Goal: Task Accomplishment & Management: Use online tool/utility

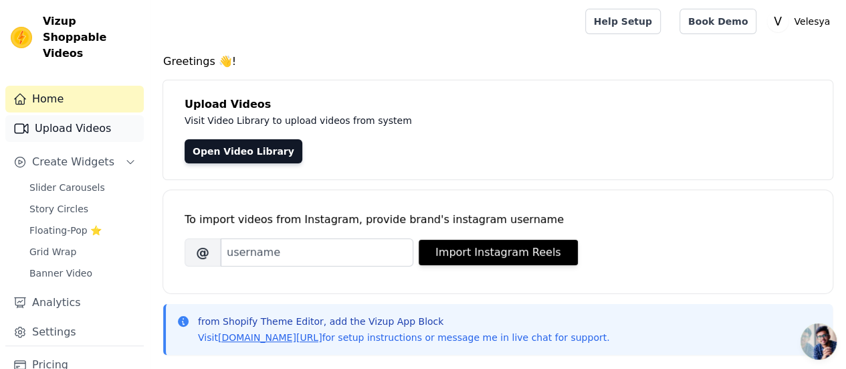
click at [59, 115] on link "Upload Videos" at bounding box center [74, 128] width 138 height 27
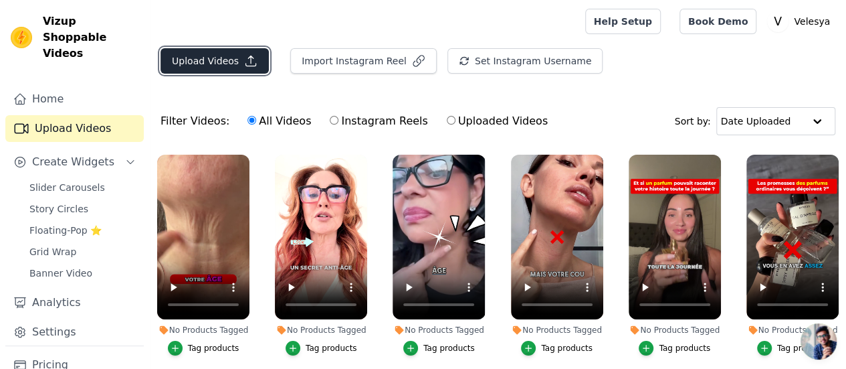
click at [223, 66] on button "Upload Videos" at bounding box center [215, 60] width 108 height 25
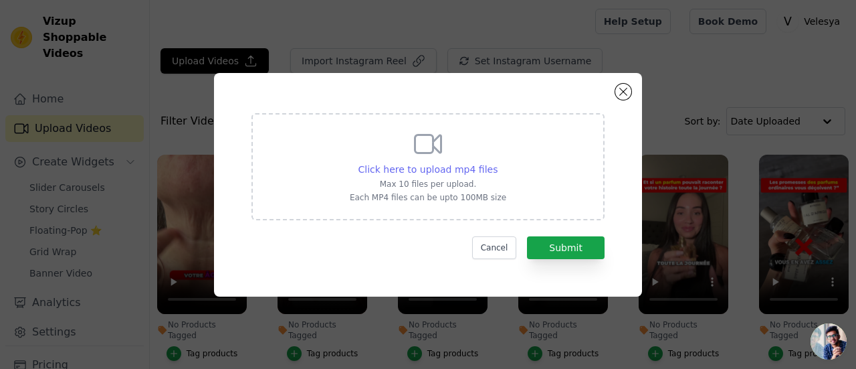
click at [439, 166] on span "Click here to upload mp4 files" at bounding box center [429, 169] width 140 height 11
click at [497, 163] on input "Click here to upload mp4 files Max 10 files per upload. Each MP4 files can be u…" at bounding box center [497, 162] width 1 height 1
type input "C:\fakepath\VIDEO 5.mp4"
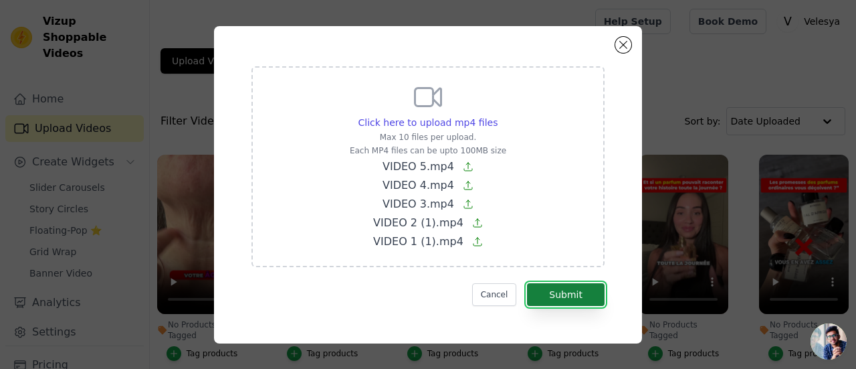
click at [573, 289] on button "Submit" at bounding box center [566, 294] width 78 height 23
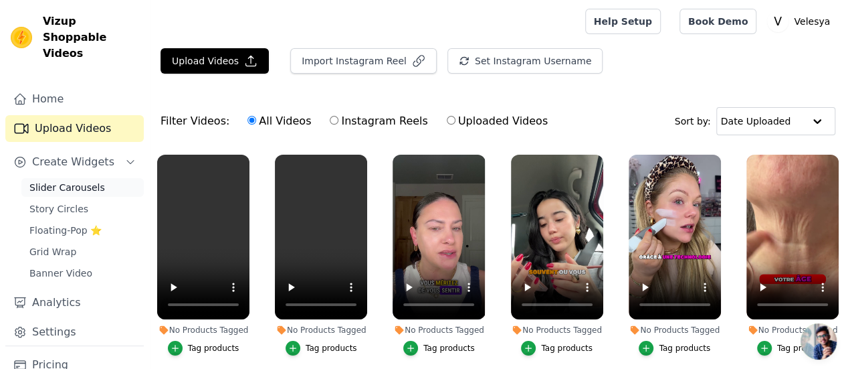
click at [56, 181] on span "Slider Carousels" at bounding box center [67, 187] width 76 height 13
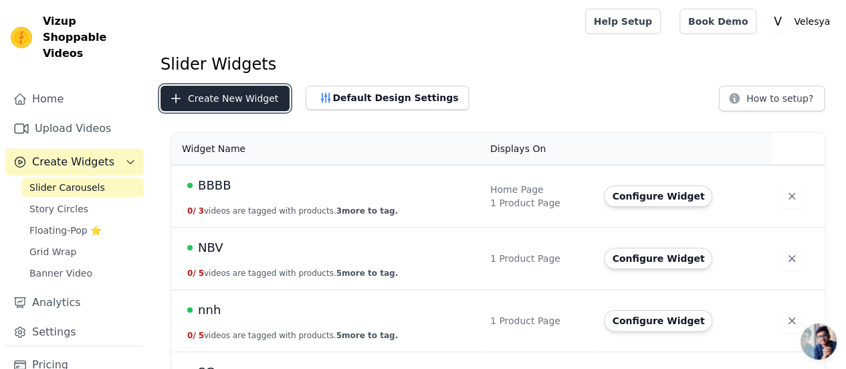
click at [210, 94] on button "Create New Widget" at bounding box center [225, 98] width 129 height 25
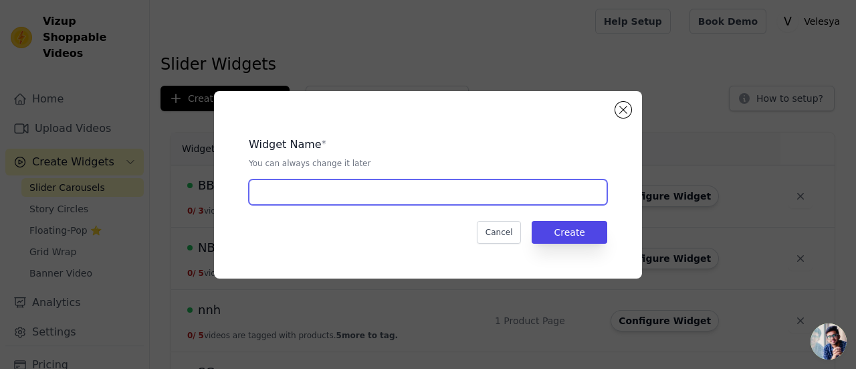
click at [381, 183] on input "text" at bounding box center [428, 191] width 359 height 25
type input "mlkj"
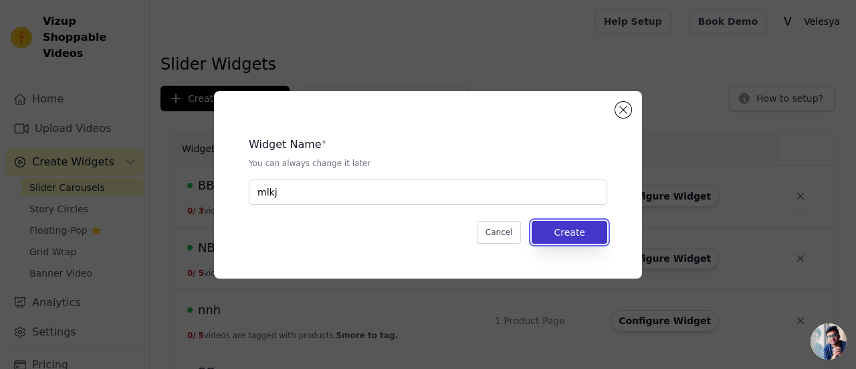
click at [574, 225] on button "Create" at bounding box center [570, 232] width 76 height 23
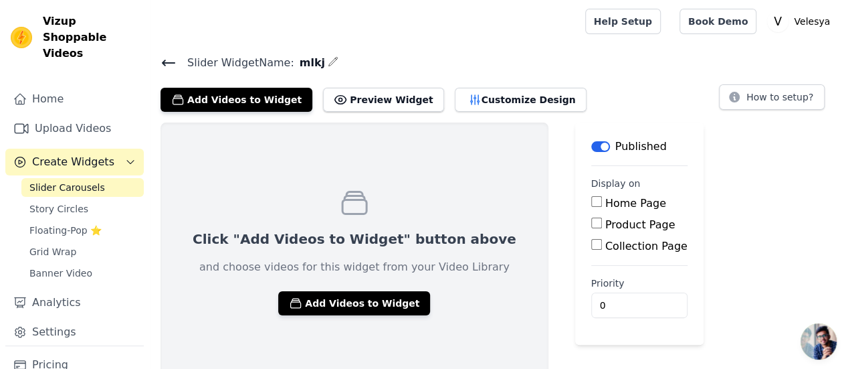
click at [591, 217] on input "Product Page" at bounding box center [596, 222] width 11 height 11
checkbox input "true"
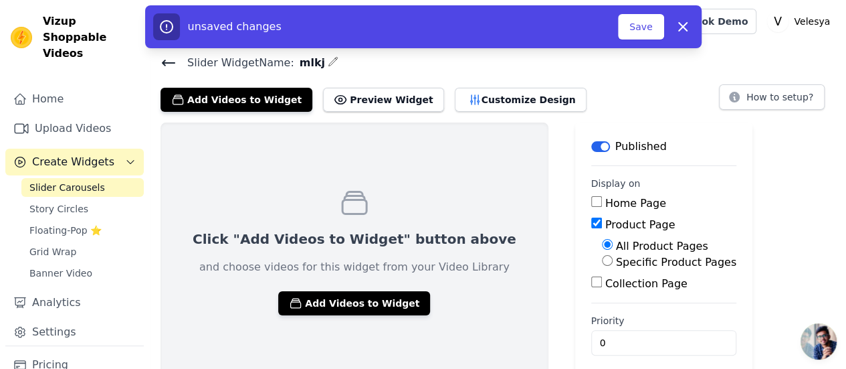
click at [616, 260] on label "Specific Product Pages" at bounding box center [676, 262] width 120 height 13
click at [602, 260] on input "Specific Product Pages" at bounding box center [607, 260] width 11 height 11
radio input "true"
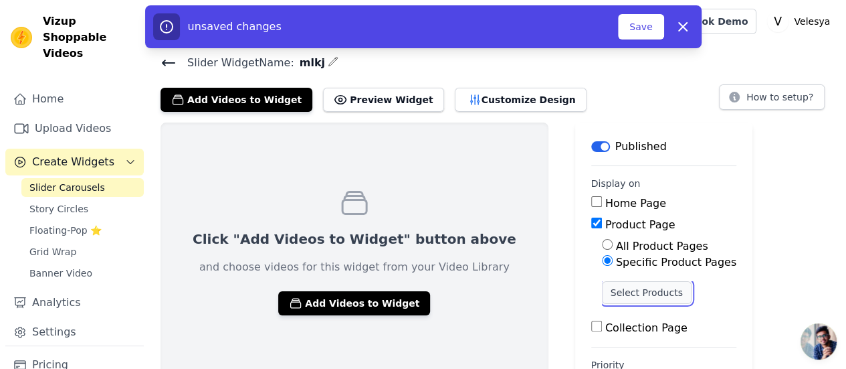
click at [602, 287] on button "Select Products" at bounding box center [647, 292] width 90 height 23
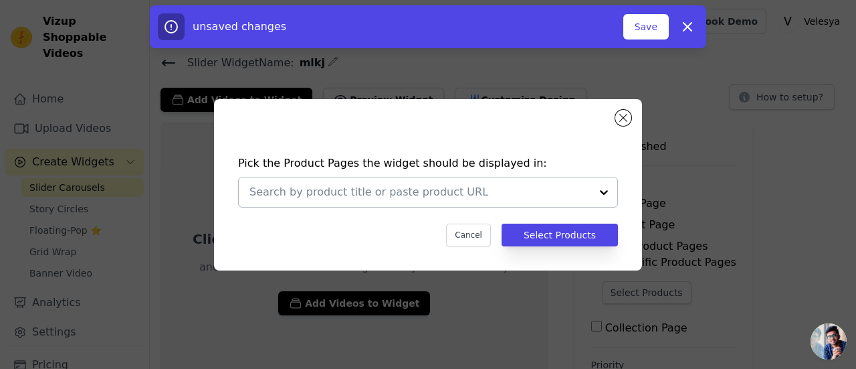
click at [604, 193] on div at bounding box center [604, 191] width 27 height 29
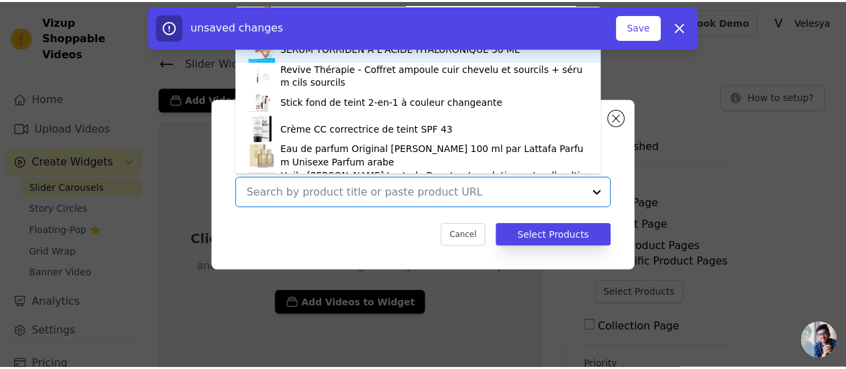
scroll to position [187, 0]
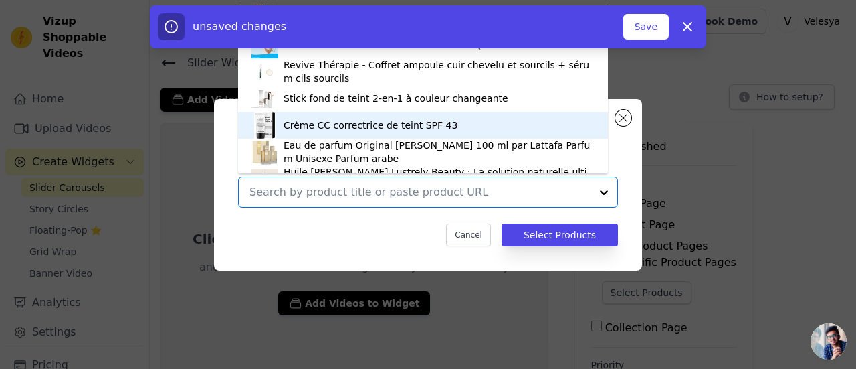
click at [351, 121] on div "Crème CC correctrice de teint SPF 43" at bounding box center [371, 124] width 174 height 13
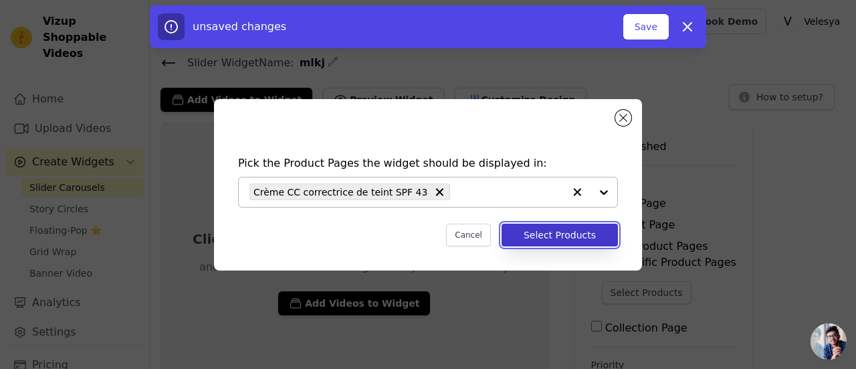
click at [557, 232] on button "Select Products" at bounding box center [560, 234] width 116 height 23
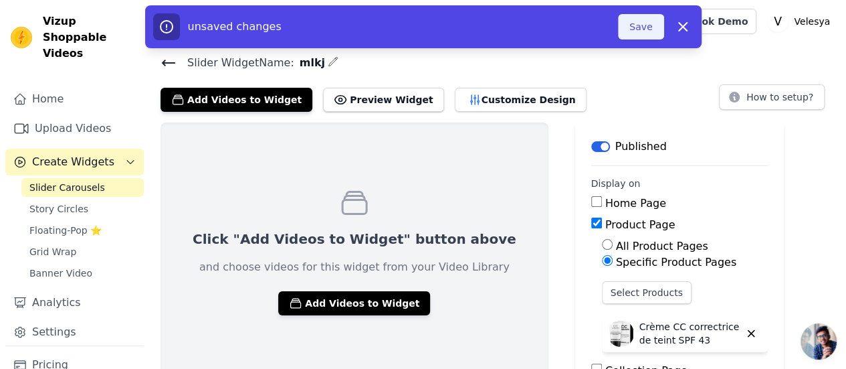
click at [646, 27] on button "Save" at bounding box center [640, 26] width 45 height 25
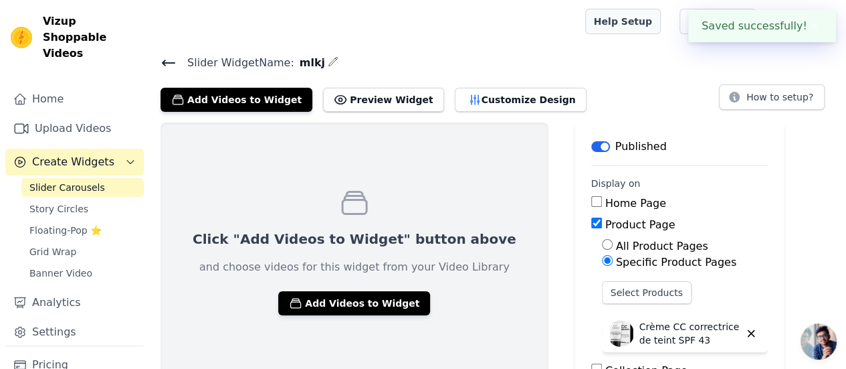
click at [636, 21] on link "Help Setup" at bounding box center [623, 21] width 76 height 25
click at [360, 298] on button "Add Videos to Widget" at bounding box center [354, 303] width 152 height 24
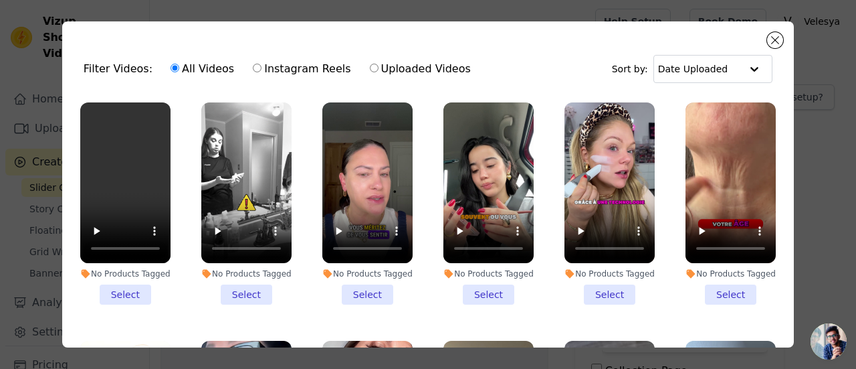
click at [596, 288] on li "No Products Tagged Select" at bounding box center [610, 203] width 90 height 202
click at [0, 0] on input "No Products Tagged Select" at bounding box center [0, 0] width 0 height 0
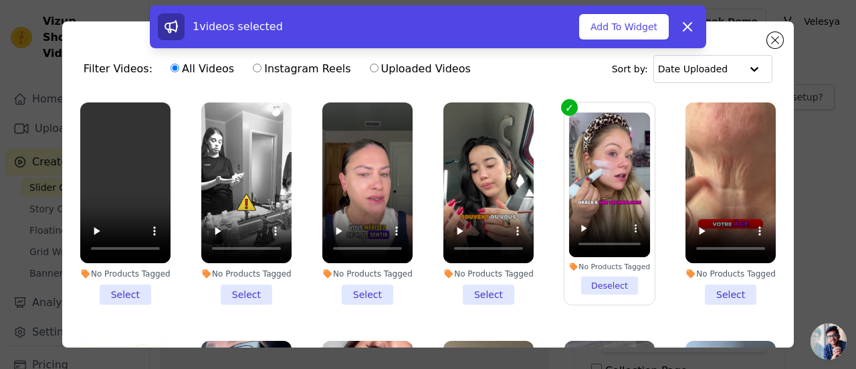
click at [481, 289] on li "No Products Tagged Select" at bounding box center [489, 203] width 90 height 202
click at [0, 0] on input "No Products Tagged Select" at bounding box center [0, 0] width 0 height 0
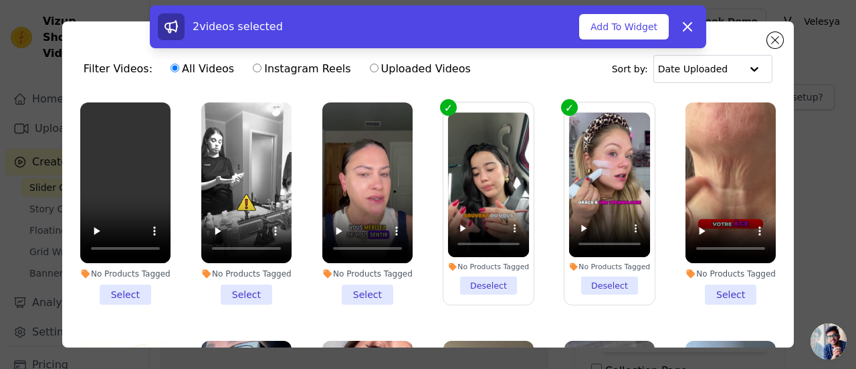
click at [365, 285] on li "No Products Tagged Select" at bounding box center [367, 203] width 90 height 202
click at [0, 0] on input "No Products Tagged Select" at bounding box center [0, 0] width 0 height 0
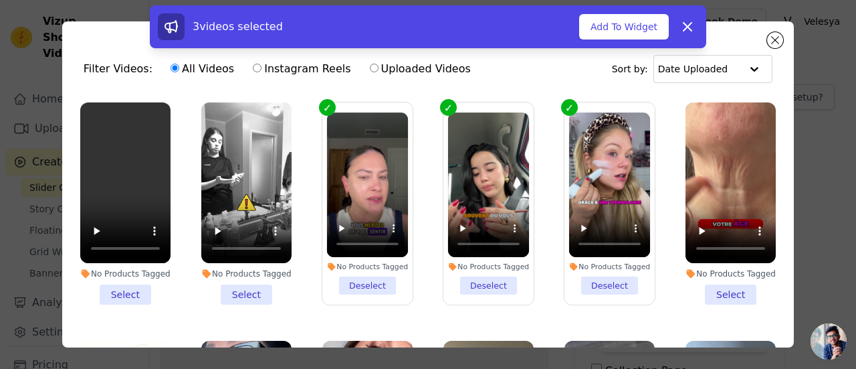
click at [244, 289] on li "No Products Tagged Select" at bounding box center [246, 203] width 90 height 202
click at [0, 0] on input "No Products Tagged Select" at bounding box center [0, 0] width 0 height 0
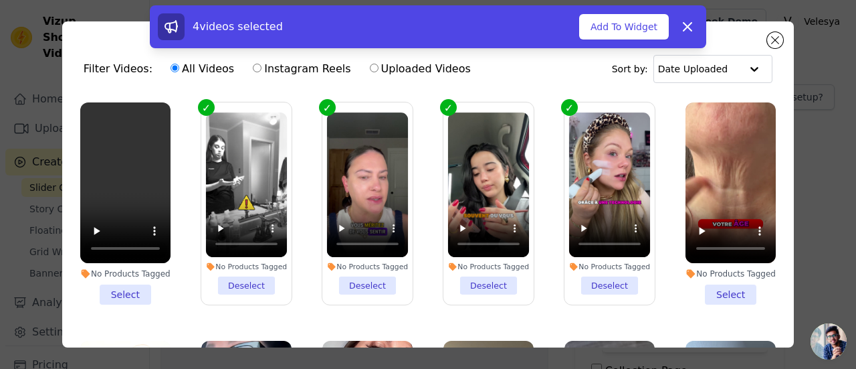
click at [130, 287] on li "No Products Tagged Select" at bounding box center [125, 203] width 90 height 202
click at [0, 0] on input "No Products Tagged Select" at bounding box center [0, 0] width 0 height 0
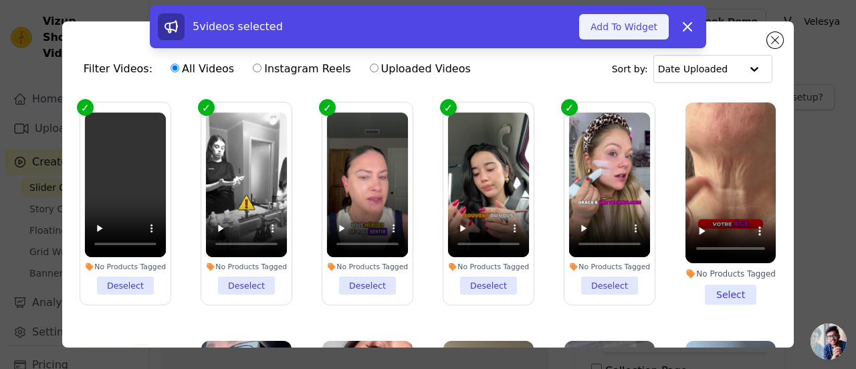
click at [618, 27] on button "Add To Widget" at bounding box center [624, 26] width 90 height 25
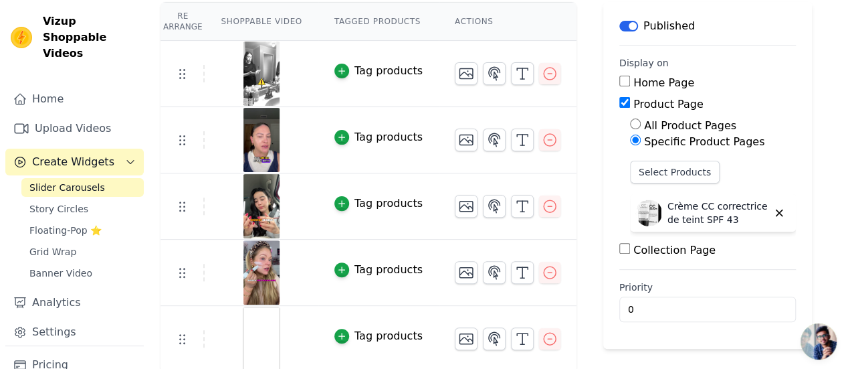
scroll to position [0, 0]
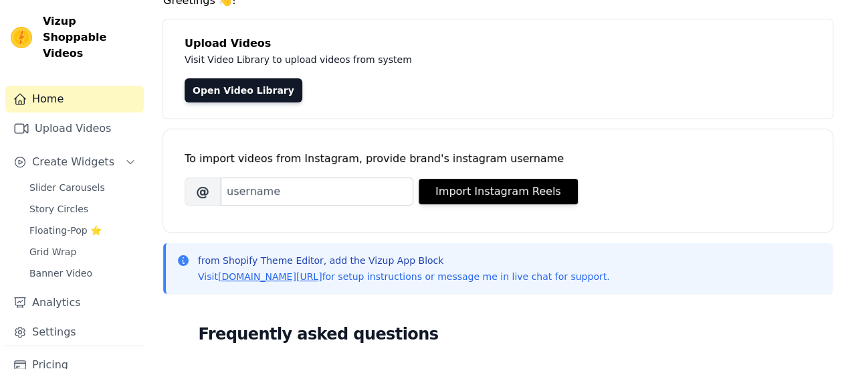
scroll to position [67, 0]
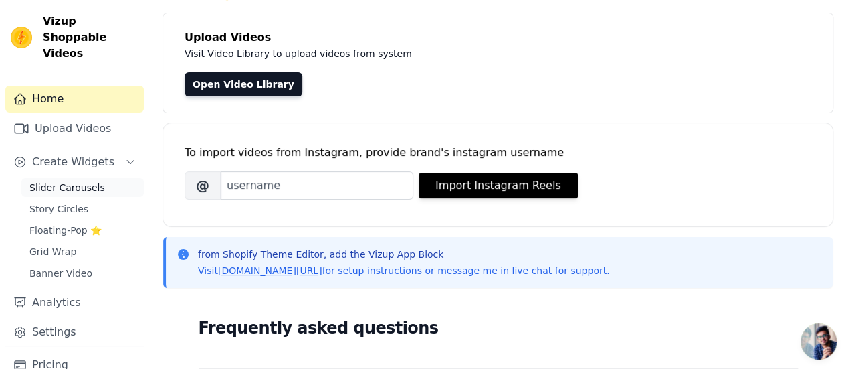
click at [74, 178] on link "Slider Carousels" at bounding box center [82, 187] width 122 height 19
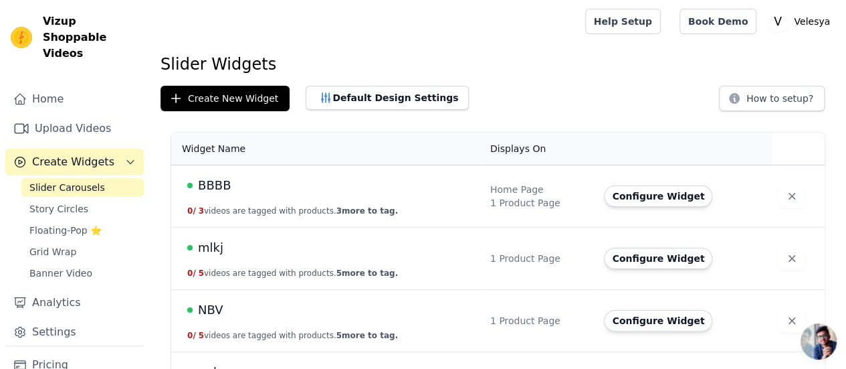
click at [559, 56] on h1 "Slider Widgets" at bounding box center [498, 64] width 675 height 21
click at [320, 93] on icon "button" at bounding box center [325, 97] width 13 height 13
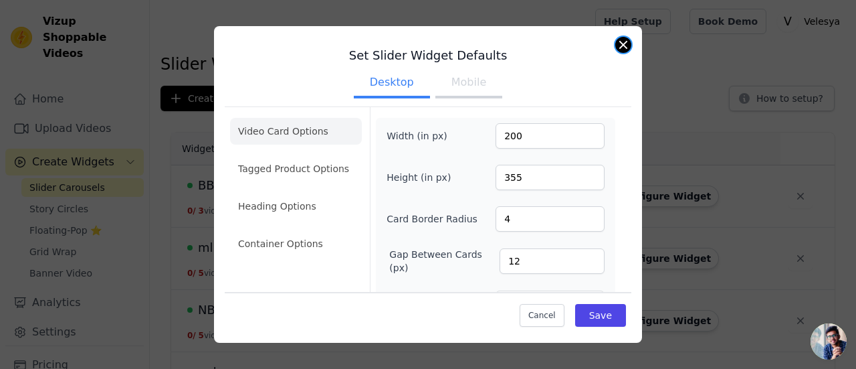
click at [629, 41] on button "Close modal" at bounding box center [623, 45] width 16 height 16
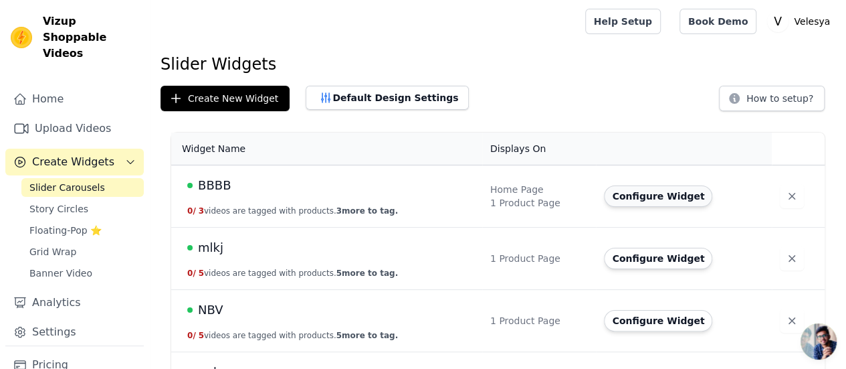
click at [644, 193] on button "Configure Widget" at bounding box center [658, 195] width 108 height 21
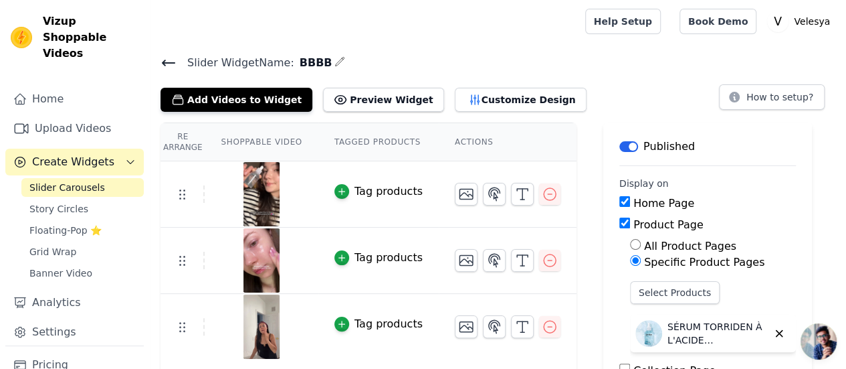
click at [163, 65] on icon at bounding box center [169, 63] width 16 height 16
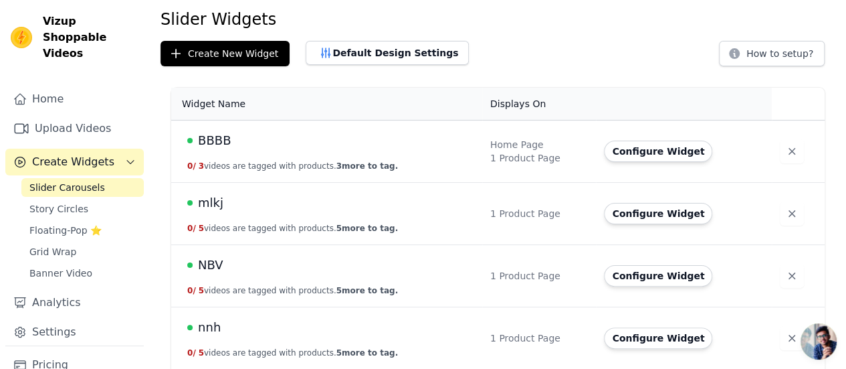
scroll to position [50, 0]
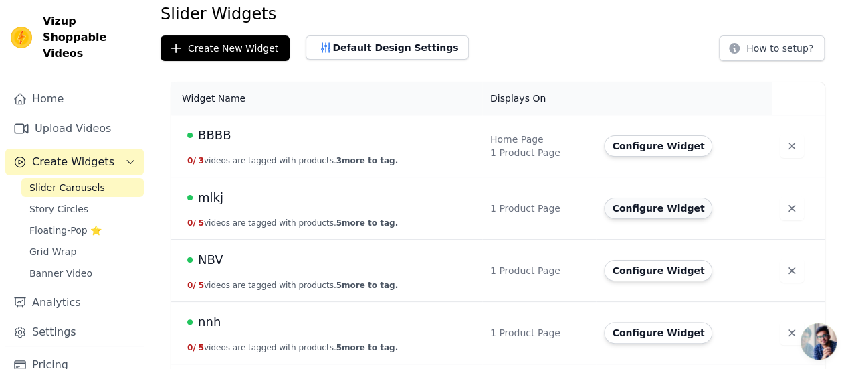
click at [625, 208] on button "Configure Widget" at bounding box center [658, 207] width 108 height 21
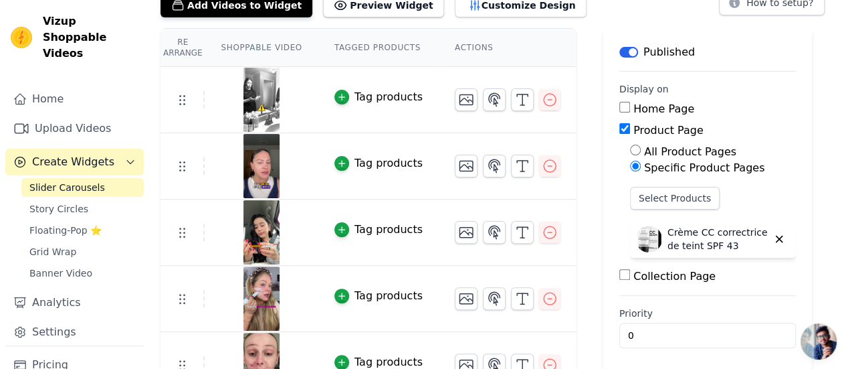
scroll to position [96, 0]
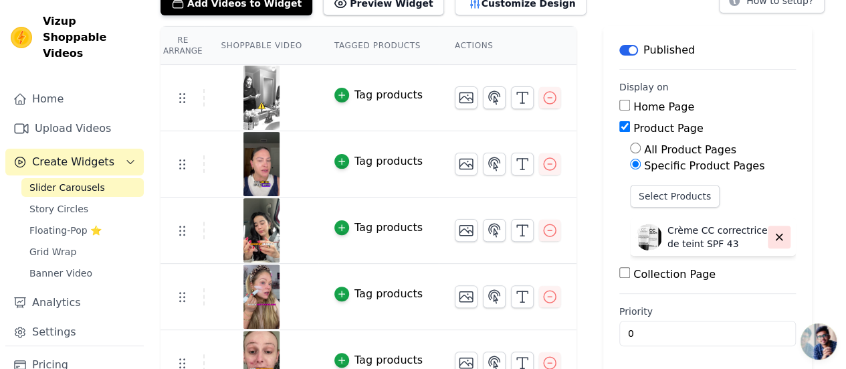
click at [773, 238] on icon "button" at bounding box center [779, 237] width 12 height 12
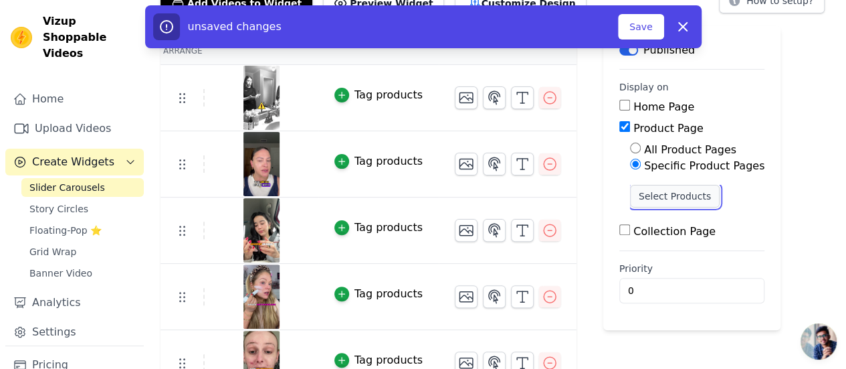
click at [636, 193] on button "Select Products" at bounding box center [675, 196] width 90 height 23
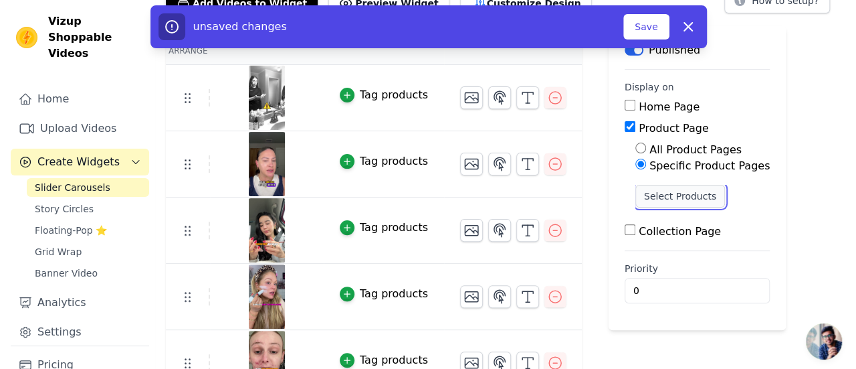
scroll to position [0, 0]
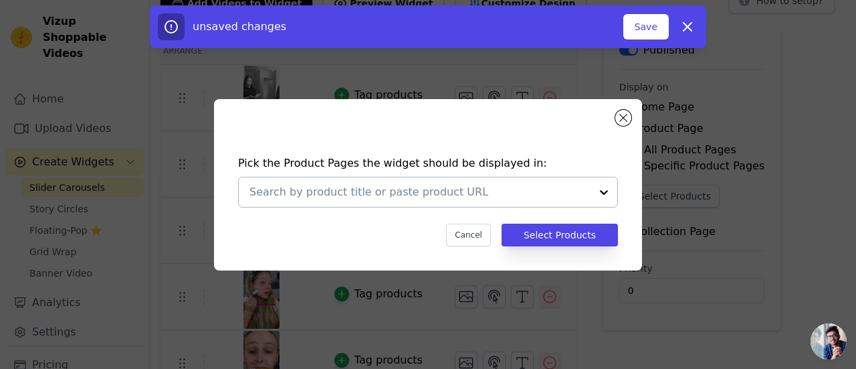
click at [602, 190] on div at bounding box center [604, 191] width 27 height 29
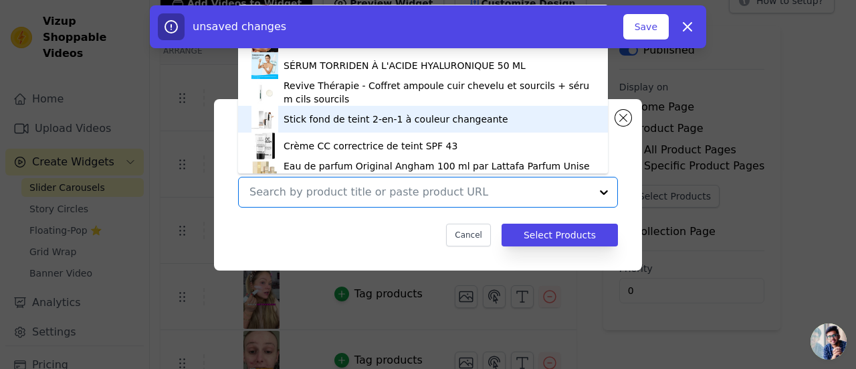
scroll to position [169, 0]
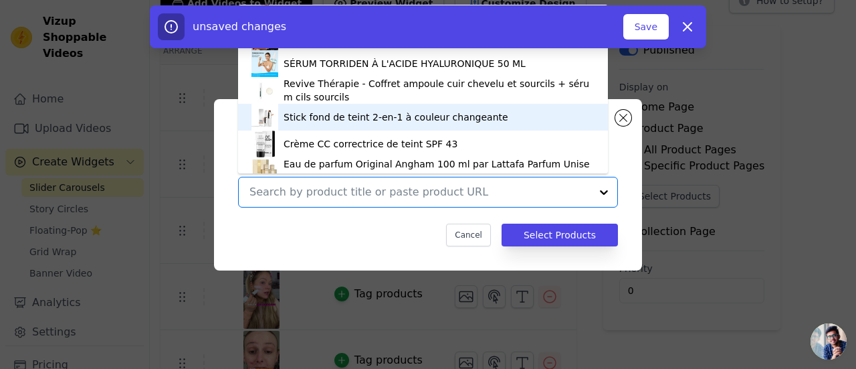
click at [375, 118] on div "Stick fond de teint 2-en-1 à couleur changeante" at bounding box center [396, 116] width 225 height 13
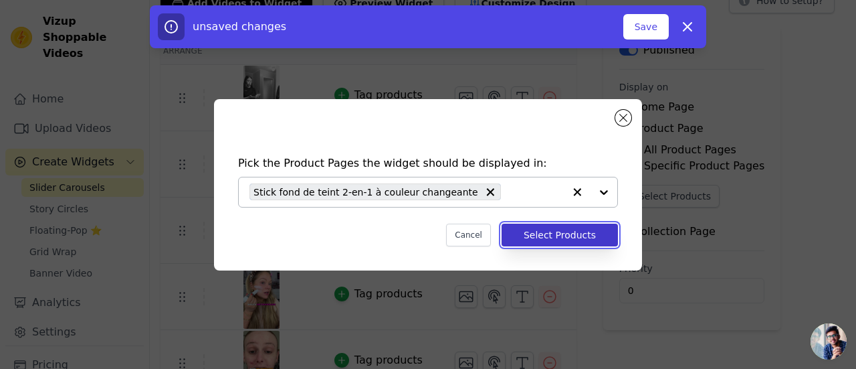
click at [542, 233] on button "Select Products" at bounding box center [560, 234] width 116 height 23
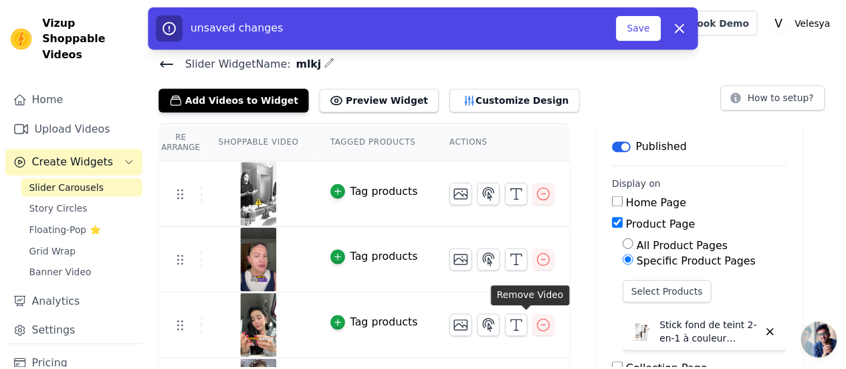
scroll to position [96, 0]
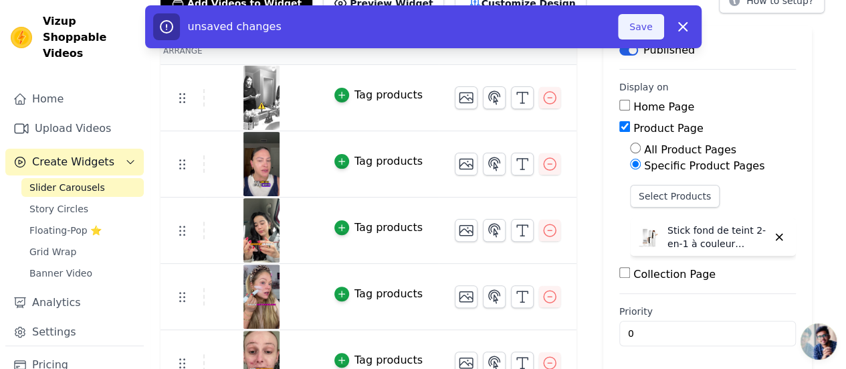
click at [645, 29] on button "Save" at bounding box center [640, 26] width 45 height 25
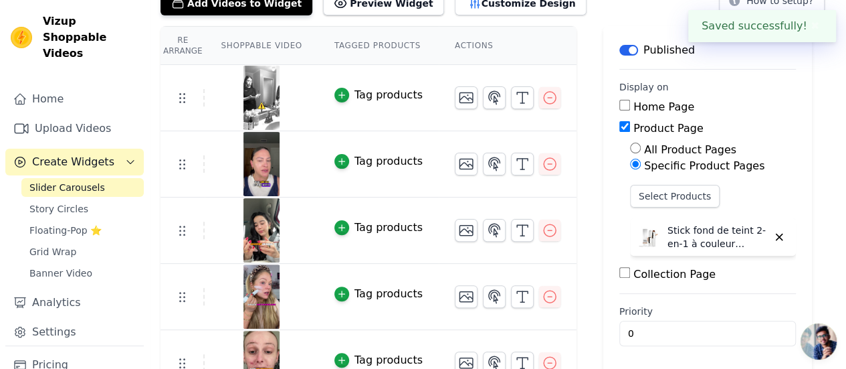
scroll to position [0, 0]
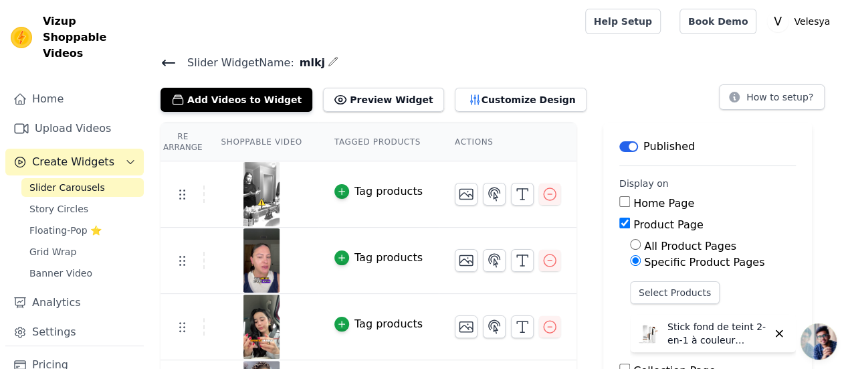
click at [171, 56] on icon at bounding box center [169, 63] width 16 height 16
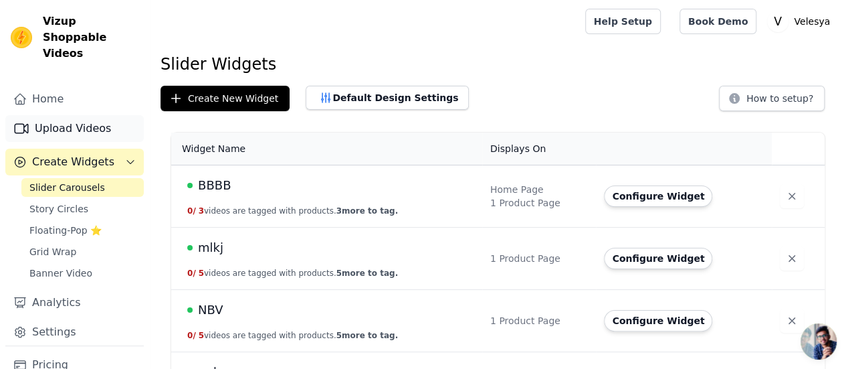
click at [76, 117] on link "Upload Videos" at bounding box center [74, 128] width 138 height 27
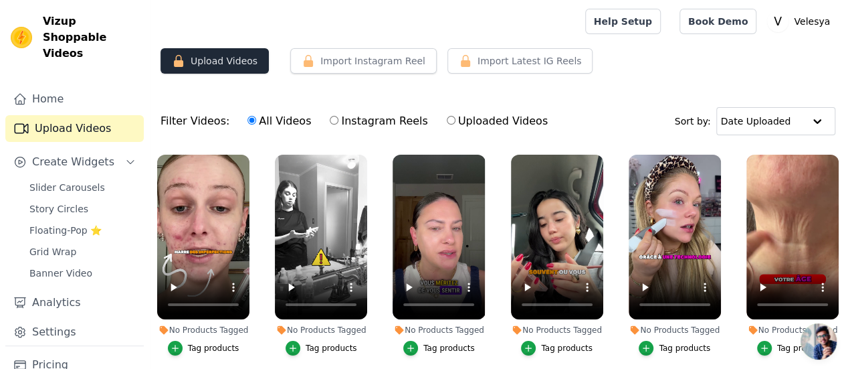
click at [184, 53] on button "Upload Videos" at bounding box center [215, 60] width 108 height 25
click at [192, 53] on button "Upload Videos" at bounding box center [215, 60] width 108 height 25
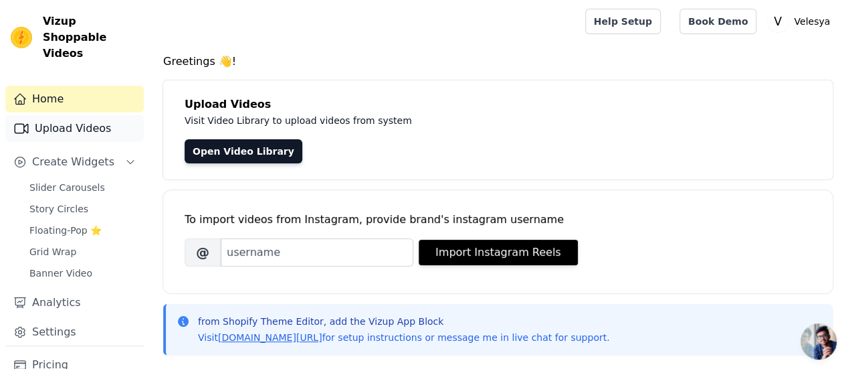
click at [72, 115] on link "Upload Videos" at bounding box center [74, 128] width 138 height 27
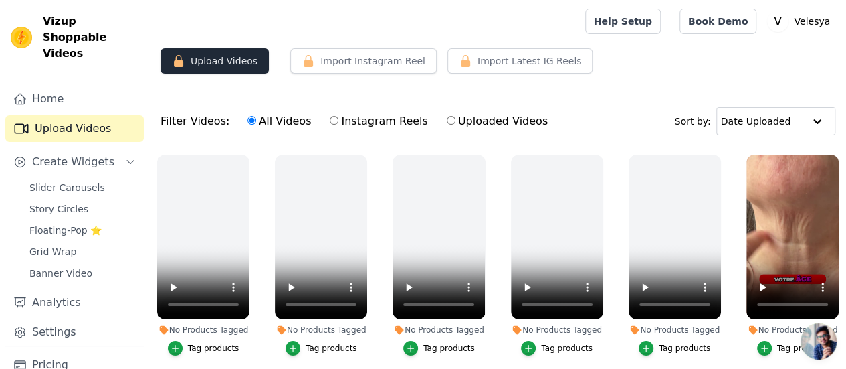
click at [218, 62] on button "Upload Videos" at bounding box center [215, 60] width 108 height 25
click at [187, 60] on button "Upload Videos" at bounding box center [215, 60] width 108 height 25
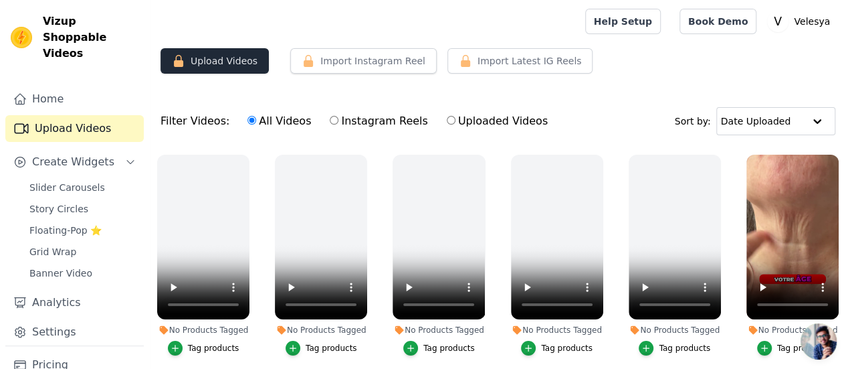
click at [187, 60] on button "Upload Videos" at bounding box center [215, 60] width 108 height 25
click at [230, 54] on button "Upload Videos" at bounding box center [215, 60] width 108 height 25
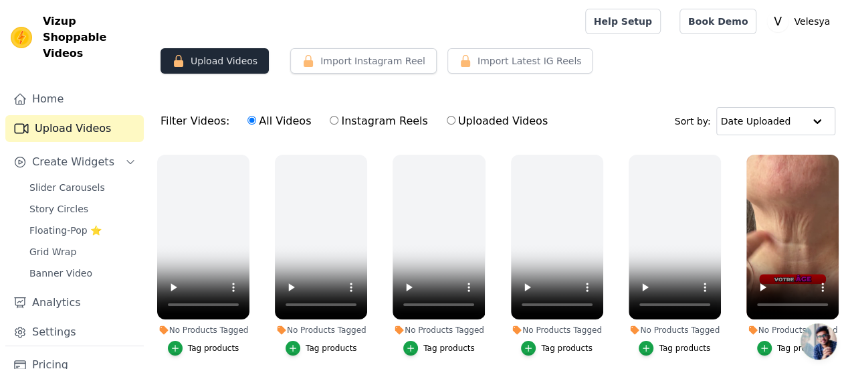
click at [230, 54] on button "Upload Videos" at bounding box center [215, 60] width 108 height 25
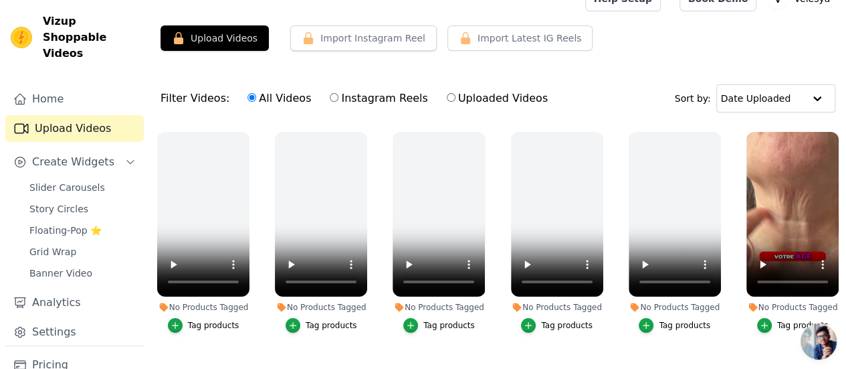
scroll to position [44, 0]
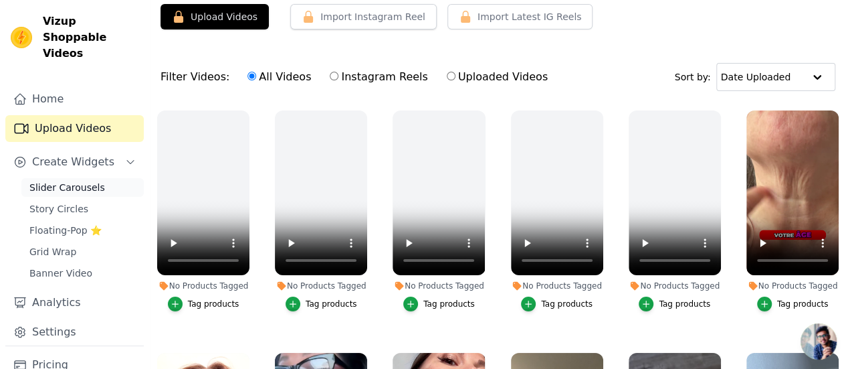
click at [63, 181] on span "Slider Carousels" at bounding box center [67, 187] width 76 height 13
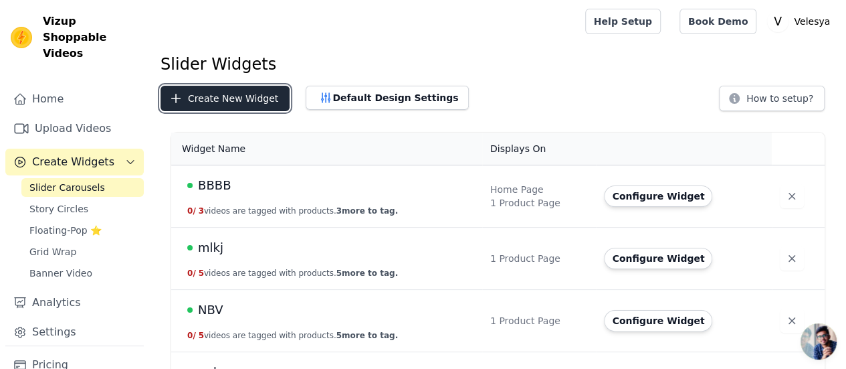
click at [177, 96] on icon "button" at bounding box center [175, 98] width 13 height 13
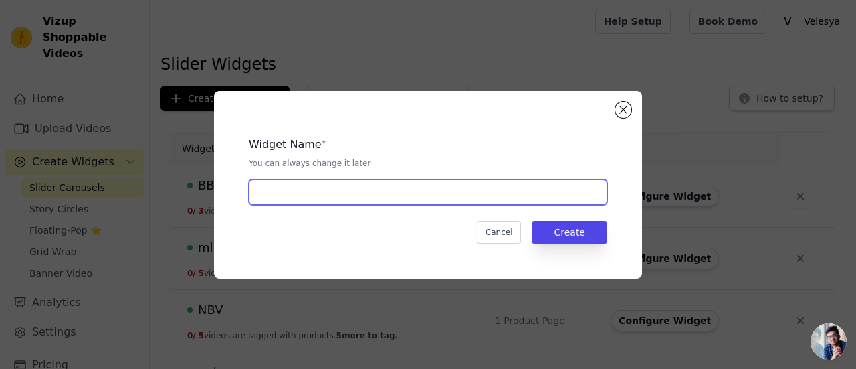
click at [421, 197] on input "text" at bounding box center [428, 191] width 359 height 25
type input "ppppppp"
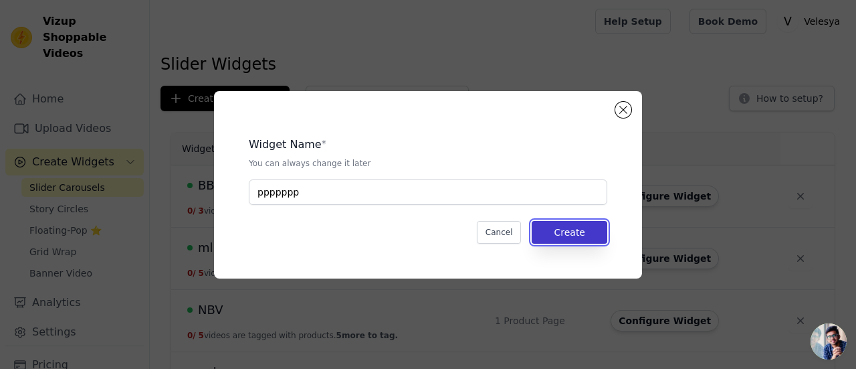
click at [591, 224] on button "Create" at bounding box center [570, 232] width 76 height 23
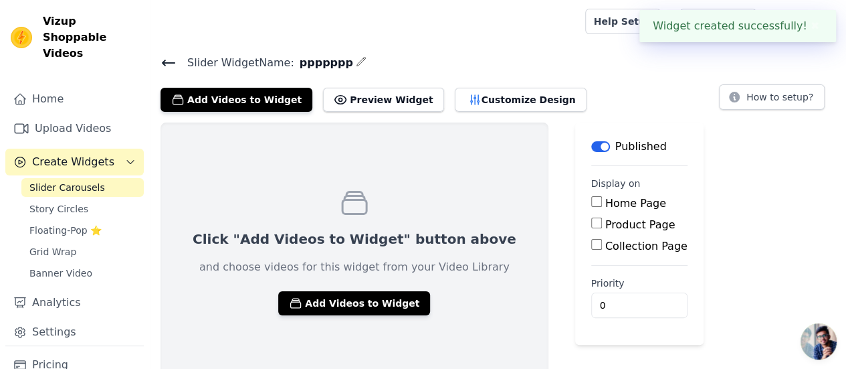
click at [591, 219] on input "Product Page" at bounding box center [596, 222] width 11 height 11
checkbox input "true"
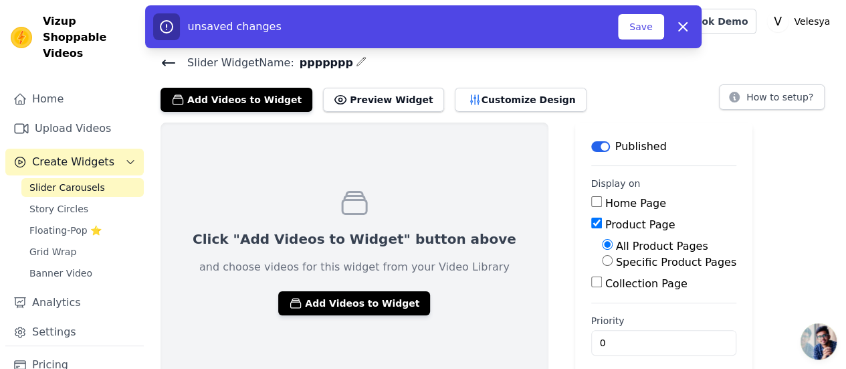
click at [602, 261] on input "Specific Product Pages" at bounding box center [607, 260] width 11 height 11
radio input "true"
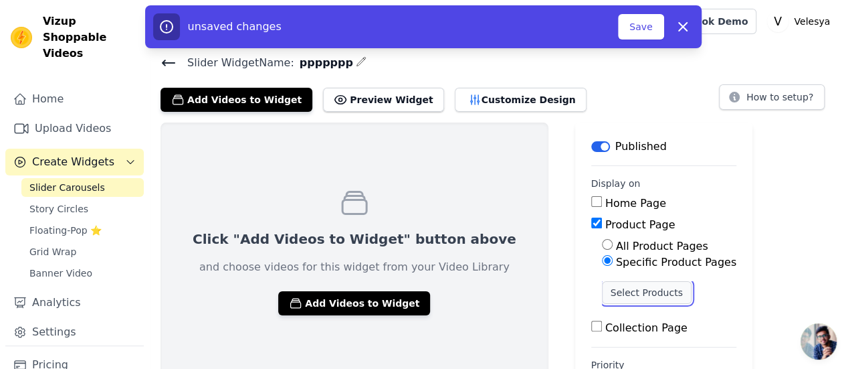
click at [602, 294] on button "Select Products" at bounding box center [647, 292] width 90 height 23
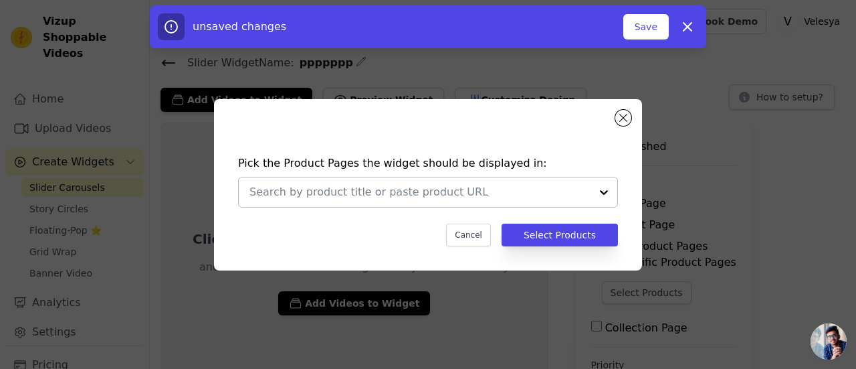
click at [603, 195] on div at bounding box center [604, 191] width 27 height 29
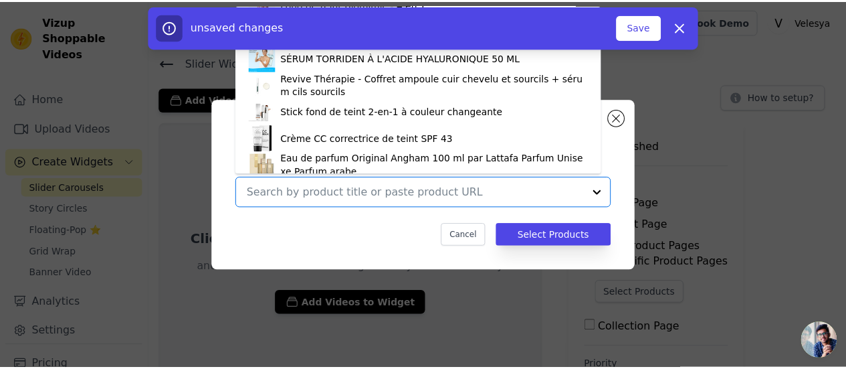
scroll to position [186, 0]
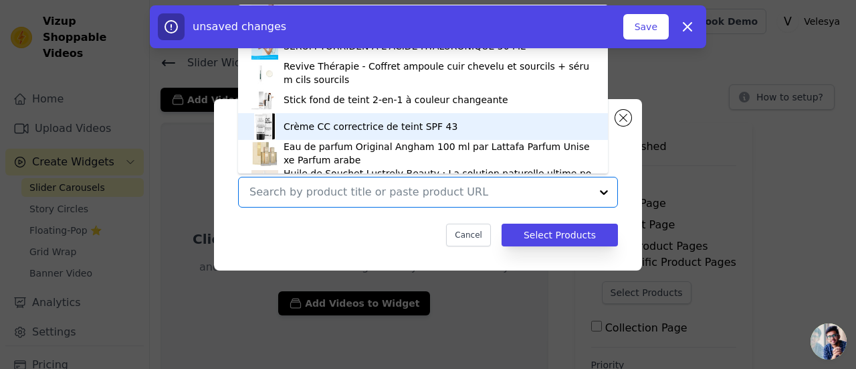
click at [375, 131] on div "Crème CC correctrice de teint SPF 43" at bounding box center [371, 126] width 174 height 13
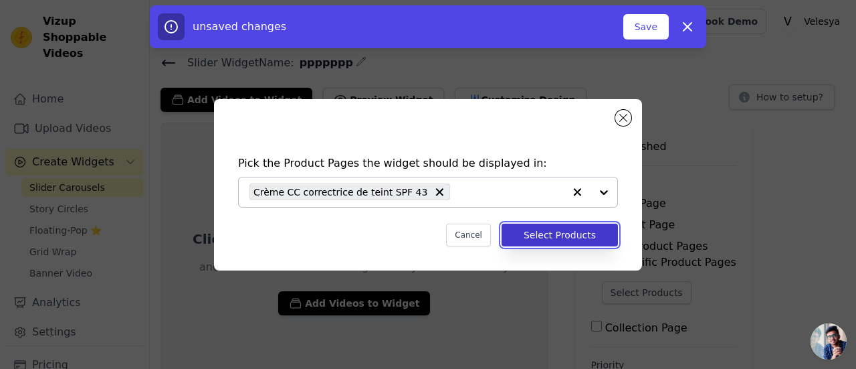
click at [557, 237] on button "Select Products" at bounding box center [560, 234] width 116 height 23
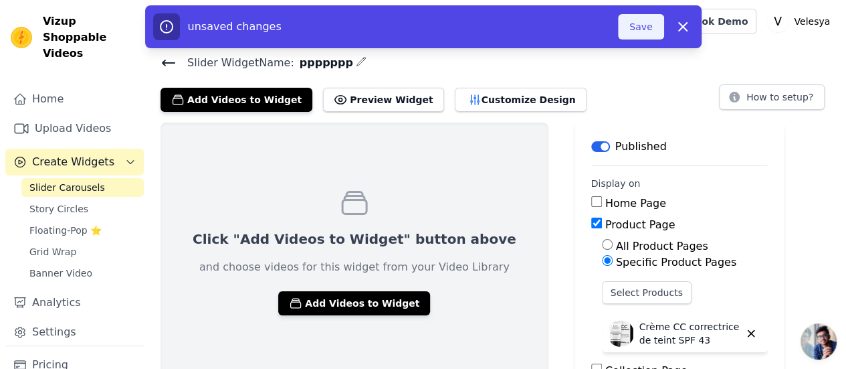
click at [644, 29] on button "Save" at bounding box center [640, 26] width 45 height 25
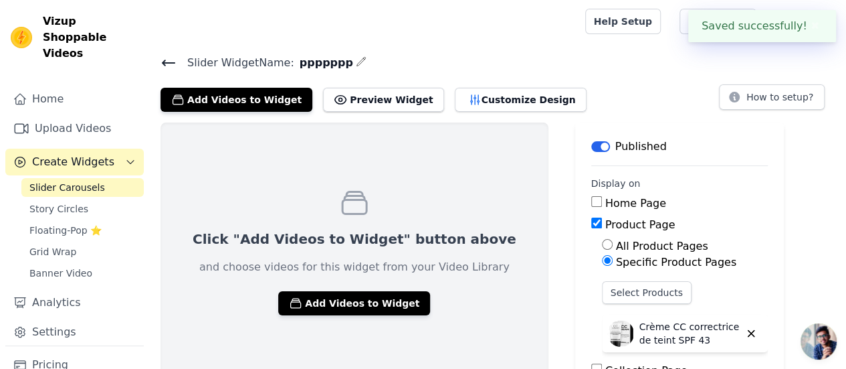
scroll to position [63, 0]
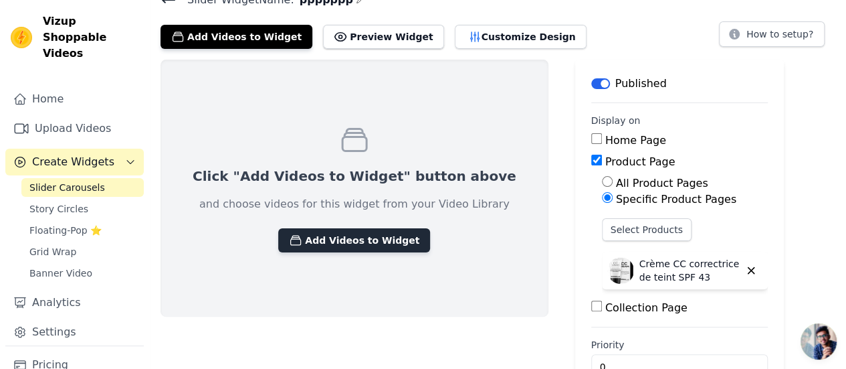
click at [321, 233] on button "Add Videos to Widget" at bounding box center [354, 240] width 152 height 24
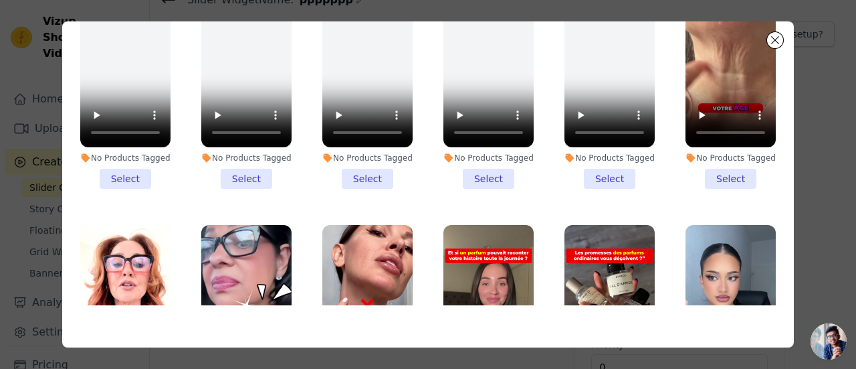
scroll to position [0, 0]
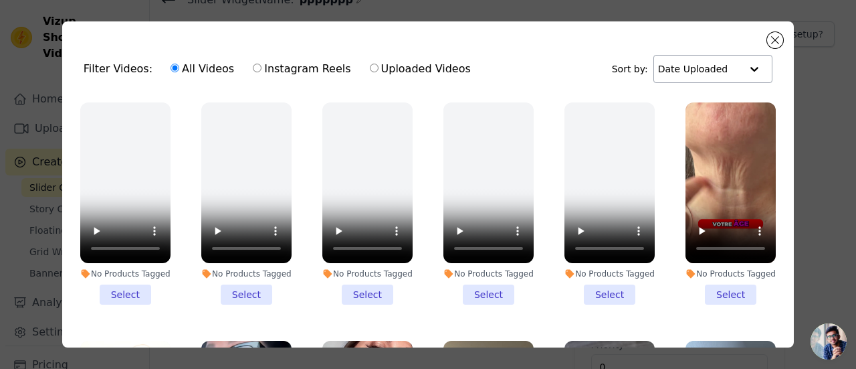
click at [745, 72] on div at bounding box center [754, 69] width 27 height 27
click at [545, 55] on div "Filter Videos: All Videos Instagram Reels Uploaded Videos Sort by: Date Uploaded" at bounding box center [428, 69] width 710 height 52
click at [369, 66] on label "Uploaded Videos" at bounding box center [420, 68] width 102 height 17
click at [370, 66] on input "Uploaded Videos" at bounding box center [374, 68] width 9 height 9
radio input "true"
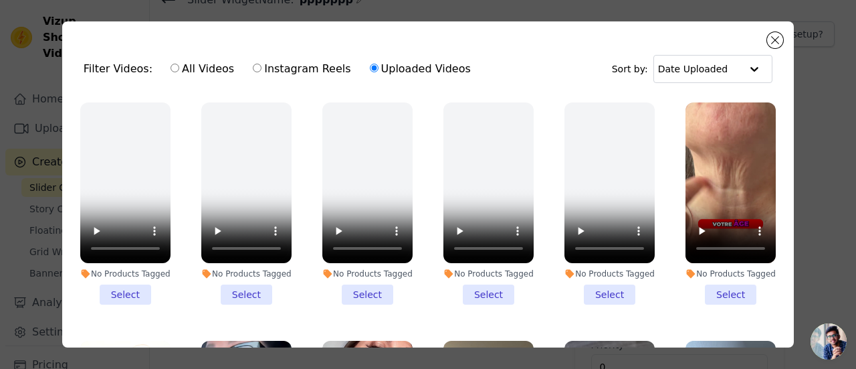
click at [195, 66] on label "All Videos" at bounding box center [202, 68] width 65 height 17
click at [179, 66] on input "All Videos" at bounding box center [175, 68] width 9 height 9
radio input "true"
click at [772, 31] on div "Filter Videos: All Videos Instagram Reels Uploaded Videos Sort by: Date Uploade…" at bounding box center [428, 184] width 732 height 326
click at [773, 37] on button "Close modal" at bounding box center [775, 40] width 16 height 16
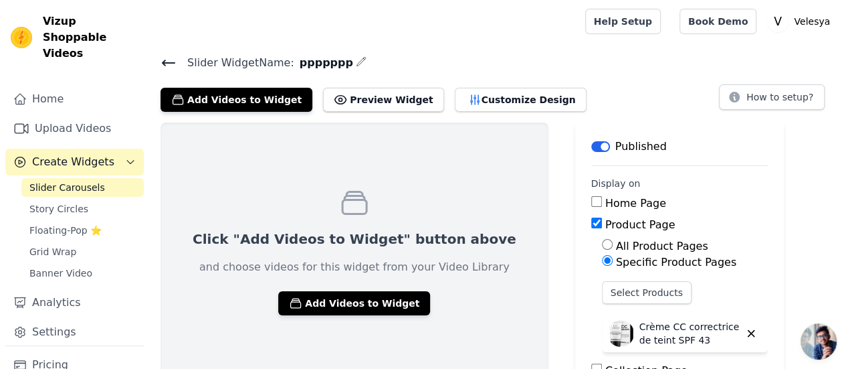
click at [169, 60] on icon at bounding box center [169, 63] width 16 height 16
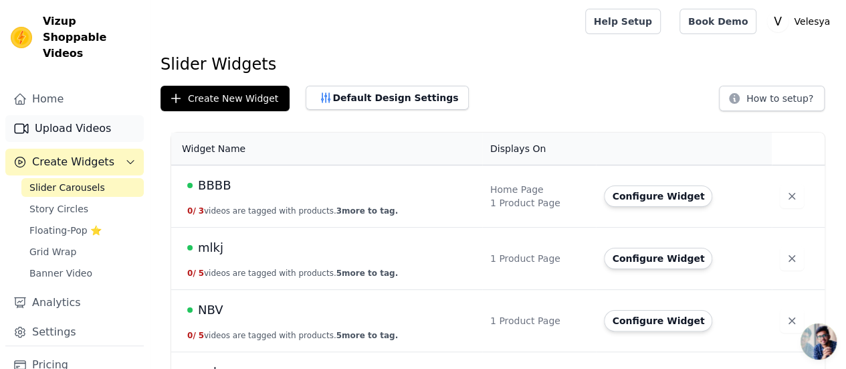
click at [72, 115] on link "Upload Videos" at bounding box center [74, 128] width 138 height 27
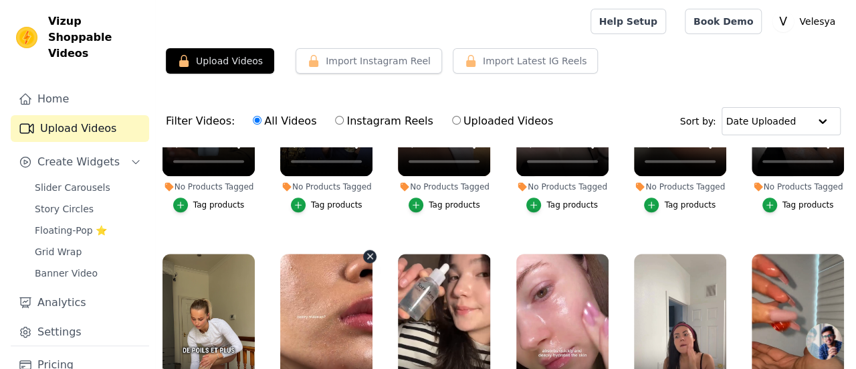
scroll to position [626, 0]
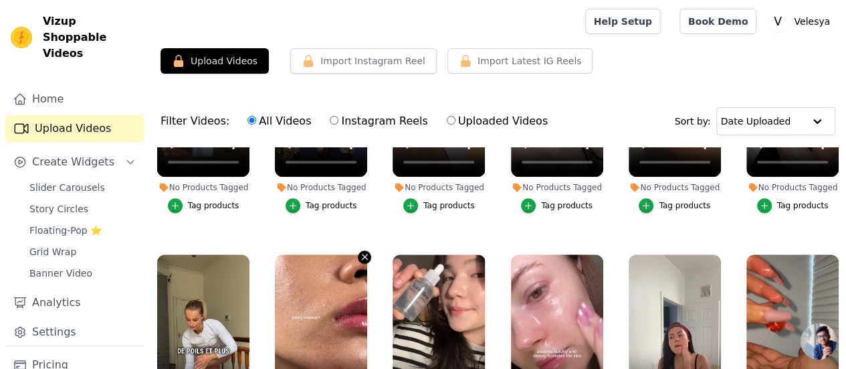
click at [360, 252] on icon "button" at bounding box center [365, 257] width 10 height 10
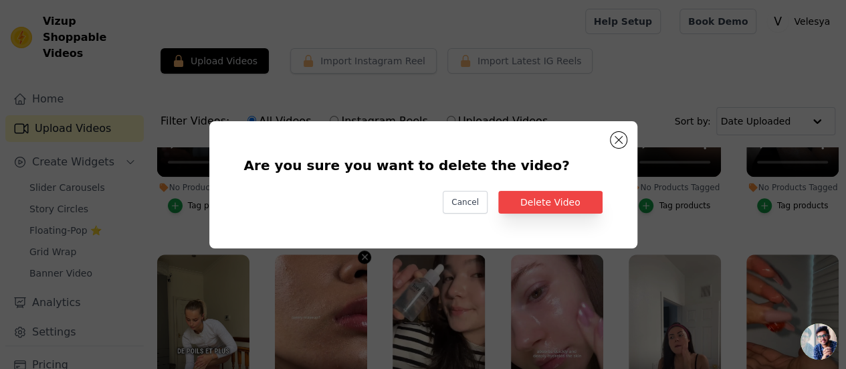
scroll to position [632, 0]
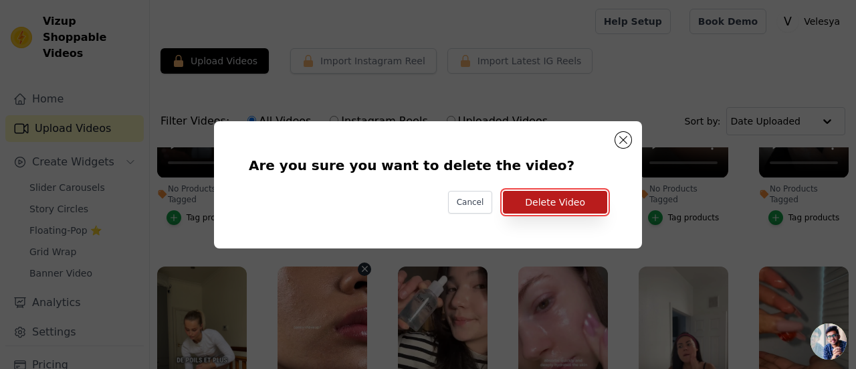
click at [553, 196] on button "Delete Video" at bounding box center [555, 202] width 104 height 23
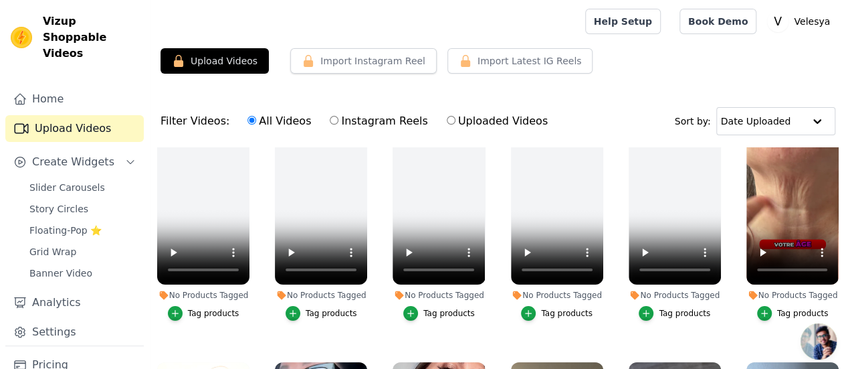
scroll to position [0, 0]
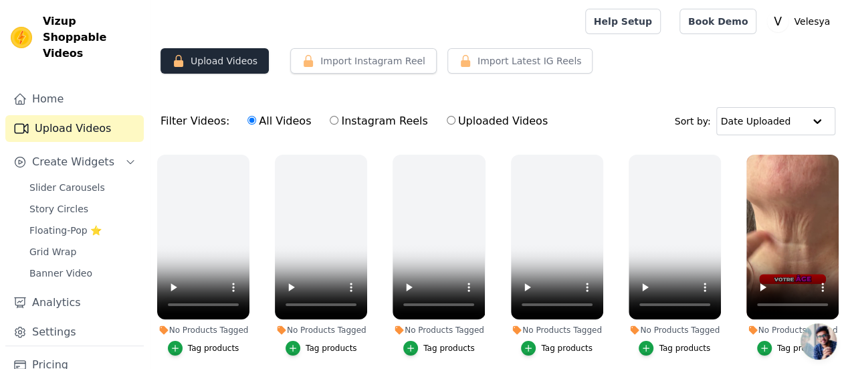
click at [223, 58] on button "Upload Videos" at bounding box center [215, 60] width 108 height 25
